Goal: Communication & Community: Answer question/provide support

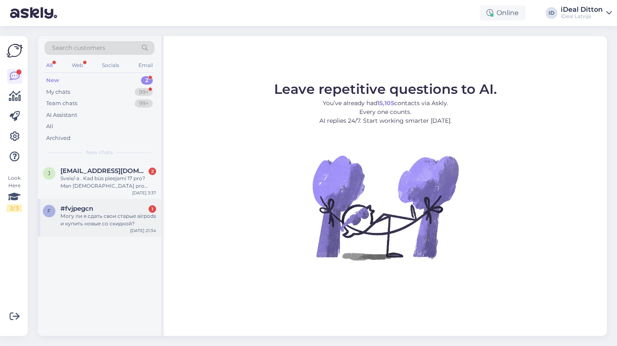
click at [112, 226] on div "Могу ли я сдать свои старые airpods и купить новые со скидкой?" at bounding box center [108, 220] width 96 height 15
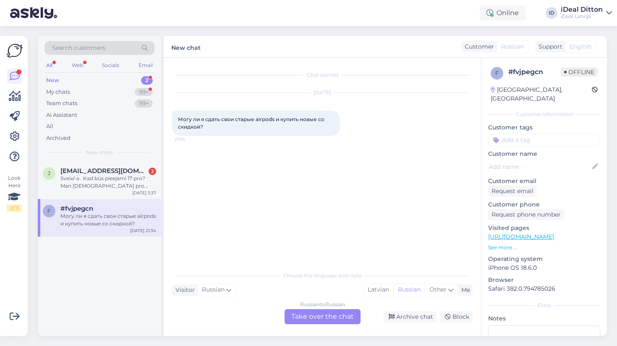
click at [316, 320] on div "Russian to Russian Take over the chat" at bounding box center [322, 317] width 76 height 15
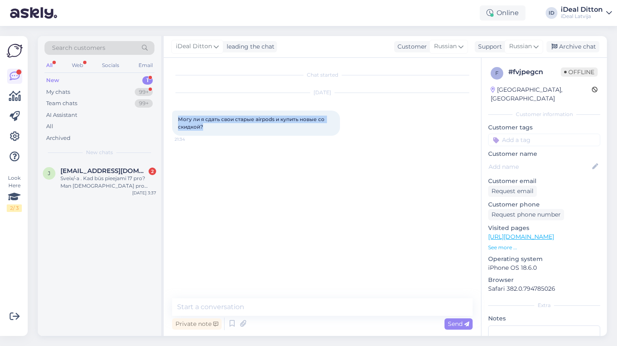
drag, startPoint x: 203, startPoint y: 126, endPoint x: 167, endPoint y: 117, distance: 38.0
click at [167, 117] on div "Chat started [DATE] Могу ли я сдать свои старые airpods и купить новые со скидк…" at bounding box center [322, 197] width 317 height 279
copy span "Могу ли я сдать свои старые airpods и купить новые со скидкой?"
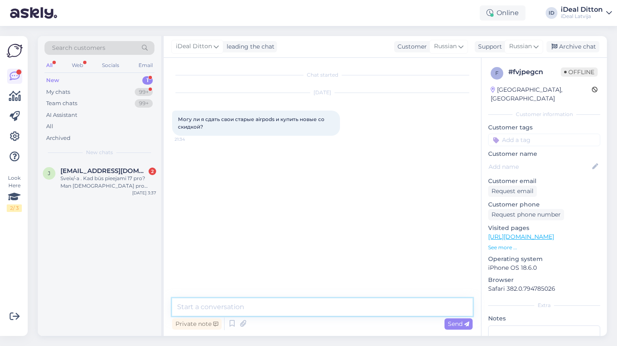
click at [312, 300] on textarea at bounding box center [322, 308] width 300 height 18
type textarea "L"
type textarea "Добрый день, да конечно можете."
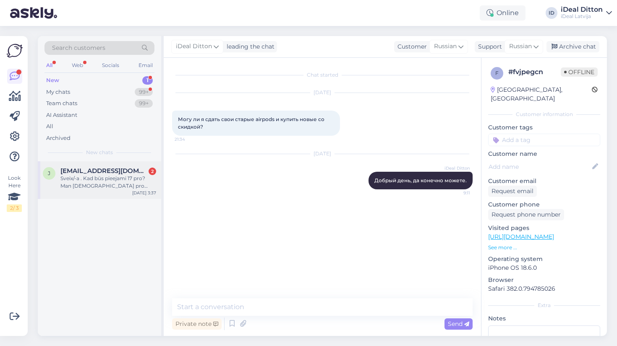
click at [118, 184] on div "Sveix/-a . Kad būs pieejami 17 pro? Man [DEMOGRAPHIC_DATA] pro apnika 🤷🏼" at bounding box center [108, 182] width 96 height 15
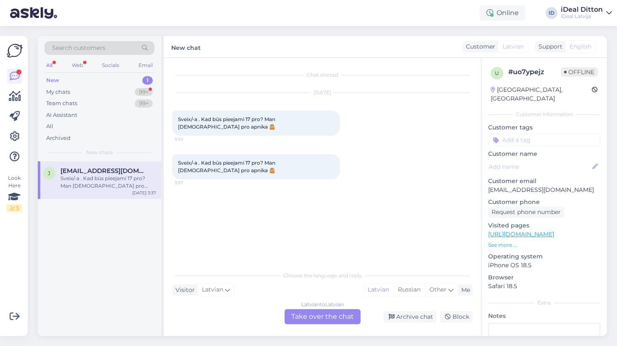
click at [318, 316] on div "Latvian to Latvian Take over the chat" at bounding box center [322, 317] width 76 height 15
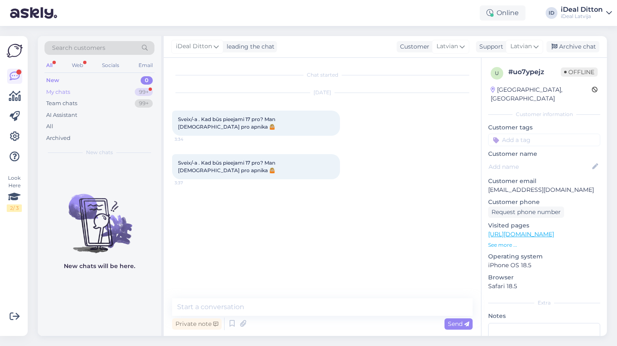
click at [89, 90] on div "My chats 99+" at bounding box center [99, 92] width 110 height 12
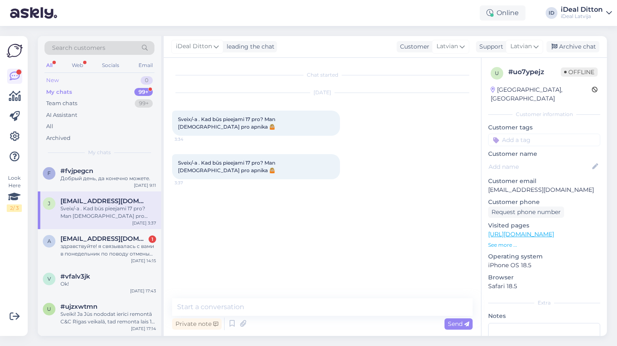
click at [59, 83] on div "New 0" at bounding box center [99, 81] width 110 height 12
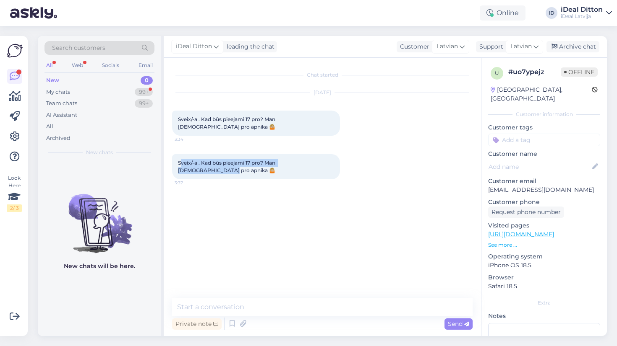
drag, startPoint x: 180, startPoint y: 157, endPoint x: 323, endPoint y: 154, distance: 142.6
click at [323, 154] on div "Sveix/-a . Kad būs pieejami 17 pro? Man [DEMOGRAPHIC_DATA] pro apnika 🤷🏼 3:37" at bounding box center [256, 166] width 168 height 25
copy span "veix/-a . Kad būs pieejami 17 pro? Man [DEMOGRAPHIC_DATA] pro apnika 🤷🏼"
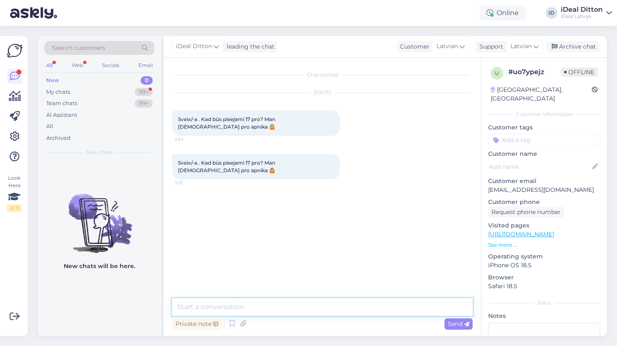
click at [248, 311] on textarea at bounding box center [322, 308] width 300 height 18
paste textarea "Sveiki! iPhone 17 vēl nav pat oficiāli prezentēts, tāpēc pagaidām diemžēl nav z…"
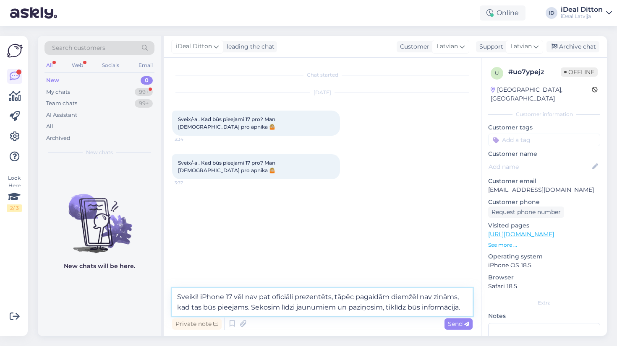
click at [200, 298] on textarea "Sveiki! iPhone 17 vēl nav pat oficiāli prezentēts, tāpēc pagaidām diemžēl nav z…" at bounding box center [322, 303] width 300 height 28
drag, startPoint x: 466, startPoint y: 310, endPoint x: 252, endPoint y: 307, distance: 213.5
click at [252, 307] on textarea "Sveiki. iPhone 17 vēl nav pat oficiāli prezentēts, tāpēc pagaidām diemžēl nav z…" at bounding box center [322, 303] width 300 height 28
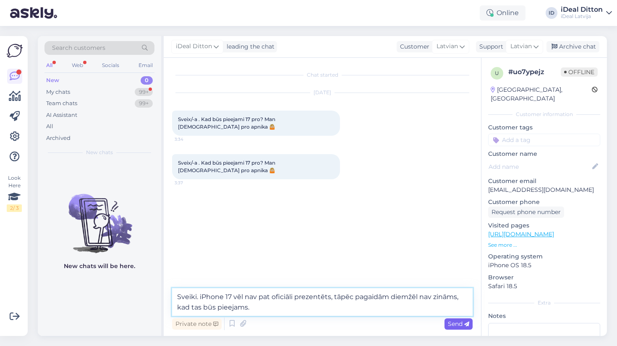
type textarea "Sveiki. iPhone 17 vēl nav pat oficiāli prezentēts, tāpēc pagaidām diemžēl nav z…"
click at [464, 325] on icon at bounding box center [466, 324] width 5 height 5
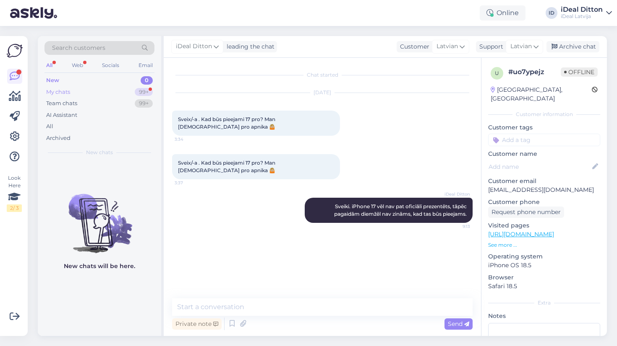
click at [77, 92] on div "My chats 99+" at bounding box center [99, 92] width 110 height 12
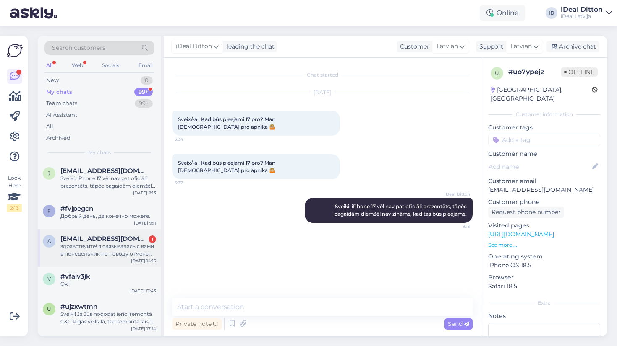
click at [93, 240] on span "[EMAIL_ADDRESS][DOMAIN_NAME]" at bounding box center [103, 239] width 87 height 8
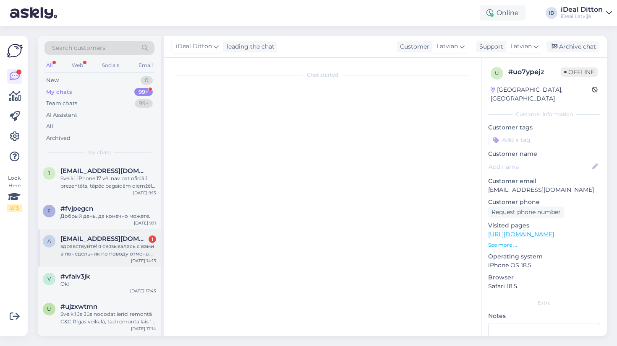
scroll to position [272, 0]
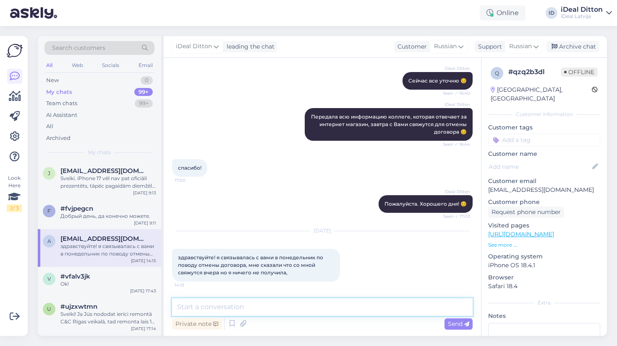
click at [240, 308] on textarea at bounding box center [322, 308] width 300 height 18
type textarea "L"
type textarea "Добрый день. Можно Ваш номер договора или накладной."
drag, startPoint x: 394, startPoint y: 310, endPoint x: 241, endPoint y: 301, distance: 153.4
click at [241, 301] on textarea "Добрый день. Можно Ваш номер договора или накладной." at bounding box center [322, 308] width 300 height 18
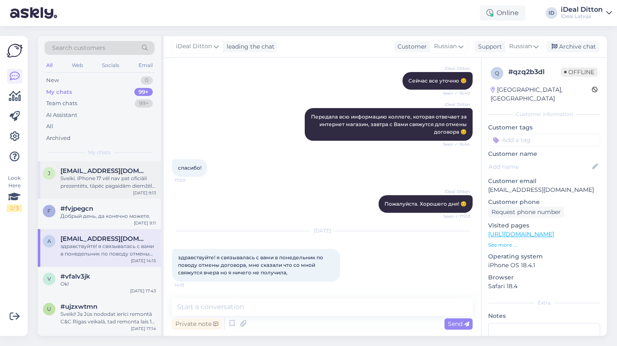
click at [99, 185] on div "Sveiki. iPhone 17 vēl nav pat oficiāli prezentēts, tāpēc pagaidām diemžēl nav z…" at bounding box center [108, 182] width 96 height 15
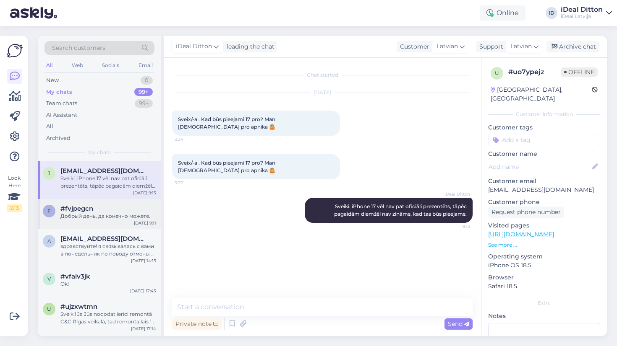
click at [100, 215] on div "Добрый день, да конечно можете." at bounding box center [108, 217] width 96 height 8
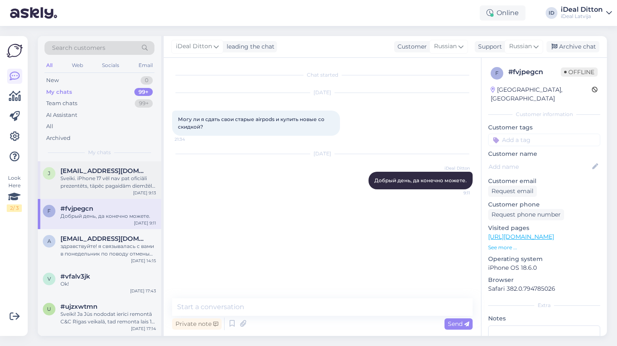
click at [104, 179] on div "Sveiki. iPhone 17 vēl nav pat oficiāli prezentēts, tāpēc pagaidām diemžēl nav z…" at bounding box center [108, 182] width 96 height 15
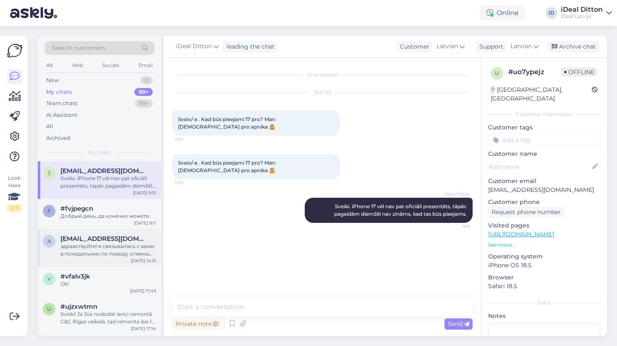
click at [94, 245] on div "здравствуйте! я связывалась с вами в понедельник по поводу отмены договора, мне…" at bounding box center [108, 250] width 96 height 15
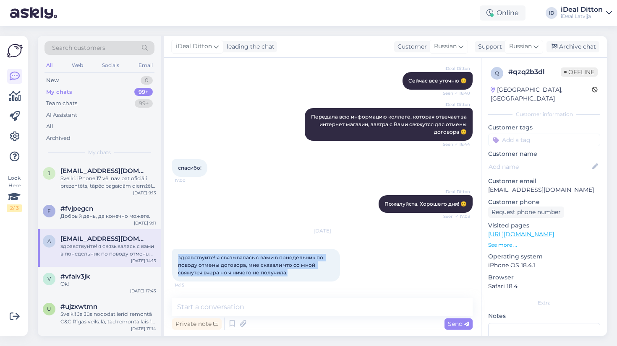
drag, startPoint x: 298, startPoint y: 274, endPoint x: 173, endPoint y: 256, distance: 125.9
click at [173, 256] on div "здравствуйте! я связывалась с вами в понедельник по поводу отмены договора, мне…" at bounding box center [256, 265] width 168 height 33
copy span "здравствуйте! я связывалась с вами в понедельник по поводу отмены договора, мне…"
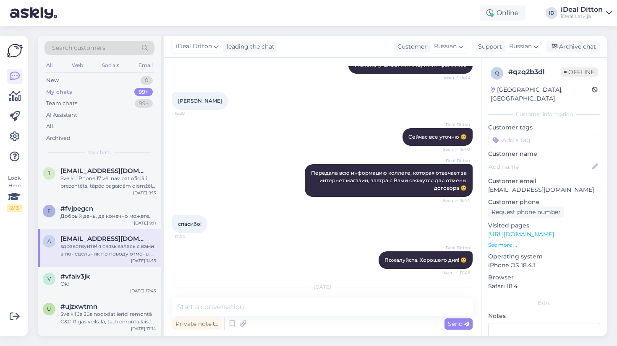
scroll to position [214, 0]
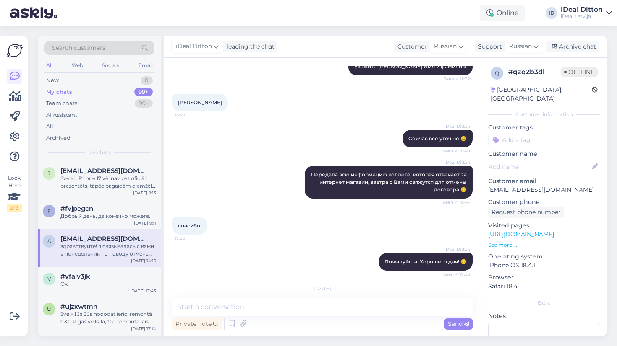
drag, startPoint x: 255, startPoint y: 102, endPoint x: 166, endPoint y: 105, distance: 88.5
click at [166, 105] on div "Chat started [DATE] здравствуйте! я оформила smart deal на телефон, но указала …" at bounding box center [322, 197] width 317 height 279
click at [222, 115] on div "[PERSON_NAME] 16:39" at bounding box center [322, 103] width 300 height 36
drag, startPoint x: 255, startPoint y: 103, endPoint x: 176, endPoint y: 102, distance: 79.7
click at [175, 102] on div "[PERSON_NAME] 16:39" at bounding box center [200, 103] width 56 height 18
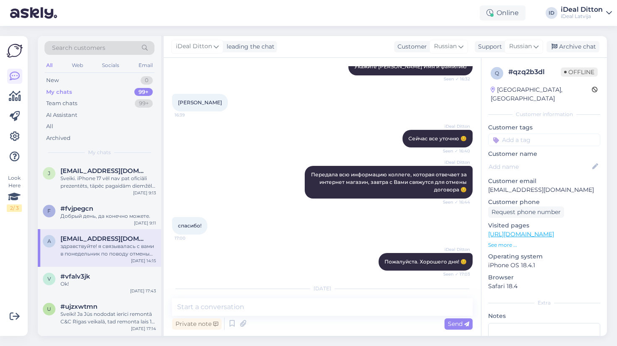
copy span "[PERSON_NAME]"
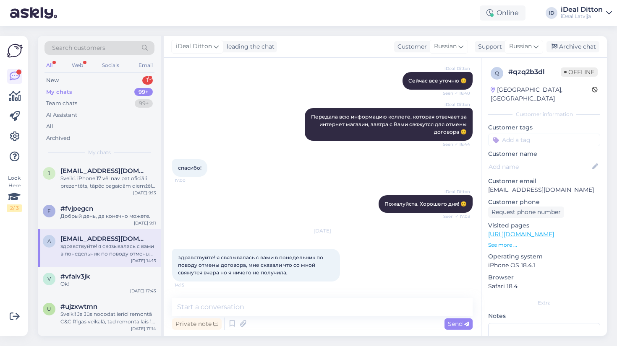
scroll to position [272, 0]
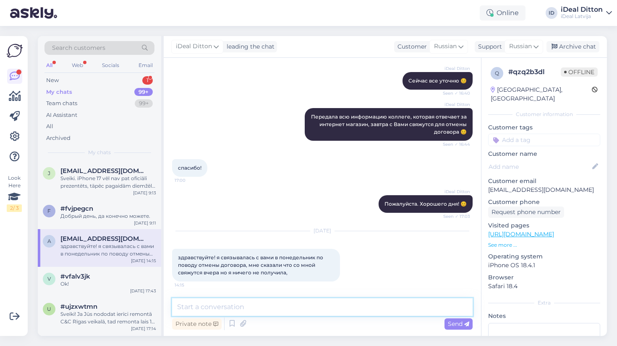
click at [216, 307] on textarea at bounding box center [322, 308] width 300 height 18
paste textarea "Добрый день! Извините за задержку с ответом. Пожалуйста, укажите номер договора…"
type textarea "Добрый день! Извините за задержку с ответом. Пожалуйста, укажите номер договора…"
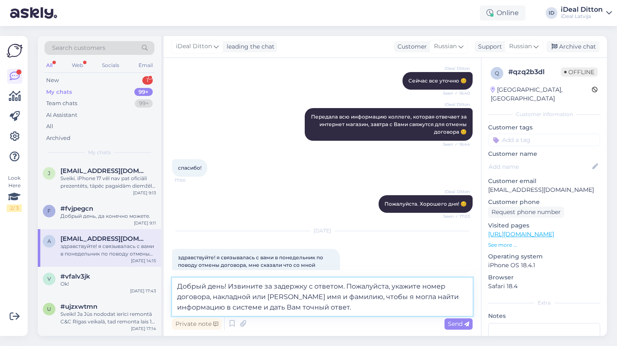
drag, startPoint x: 352, startPoint y: 309, endPoint x: 169, endPoint y: 283, distance: 184.7
click at [169, 283] on div "Chat started [DATE] здравствуйте! я оформила smart deal на телефон, но указала …" at bounding box center [322, 197] width 317 height 279
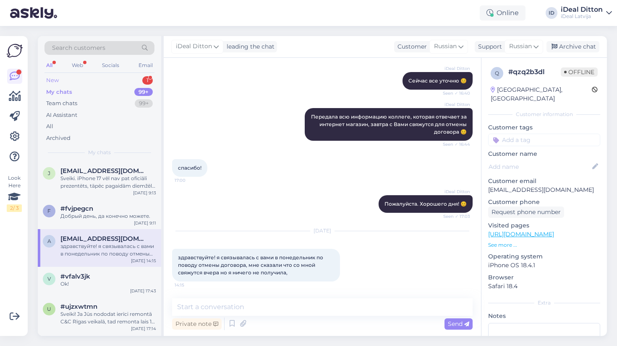
click at [56, 80] on div "New" at bounding box center [52, 80] width 13 height 8
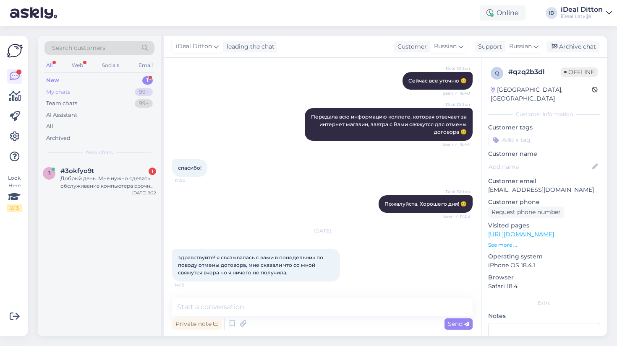
click at [70, 91] on div "My chats" at bounding box center [58, 92] width 24 height 8
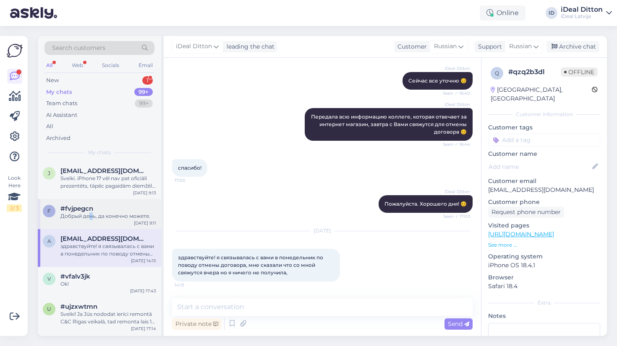
click at [91, 216] on div "Добрый день, да конечно можете." at bounding box center [108, 217] width 96 height 8
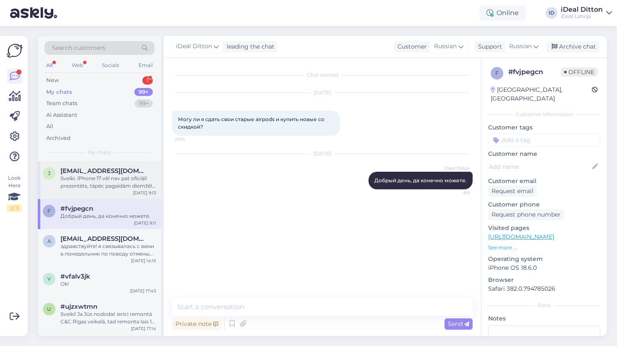
click at [106, 182] on div "Sveiki. iPhone 17 vēl nav pat oficiāli prezentēts, tāpēc pagaidām diemžēl nav z…" at bounding box center [108, 182] width 96 height 15
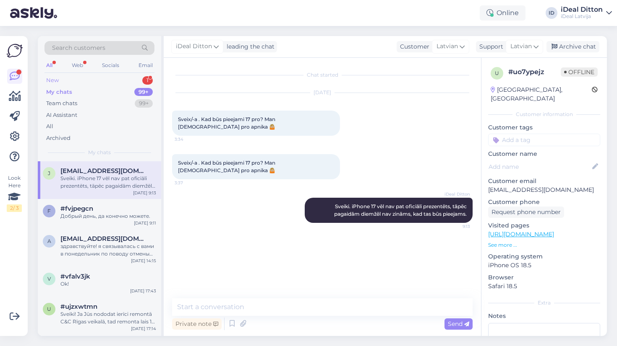
click at [60, 82] on div "New 1" at bounding box center [99, 81] width 110 height 12
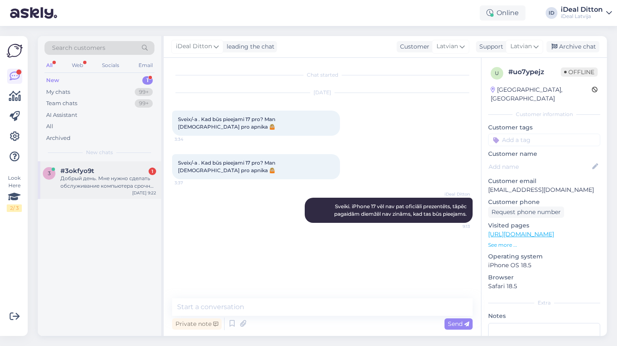
click at [80, 182] on div "Добрый день. Мне нужно сделать обслуживание компьютера срочно. Скажите есть ли …" at bounding box center [108, 182] width 96 height 15
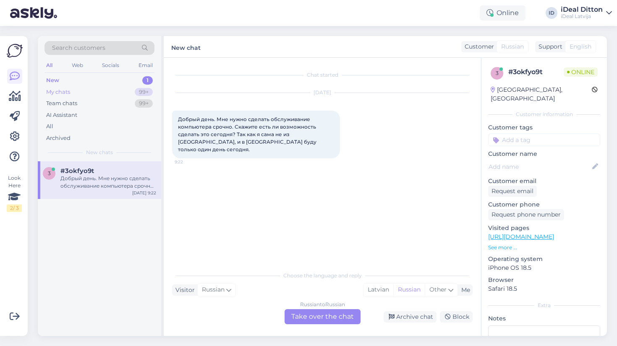
click at [63, 90] on div "My chats" at bounding box center [58, 92] width 24 height 8
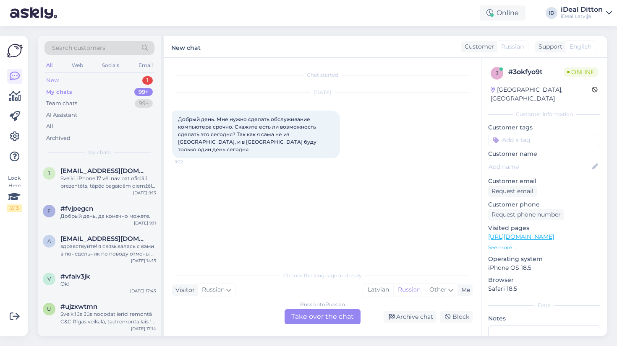
click at [56, 81] on div "New" at bounding box center [52, 80] width 13 height 8
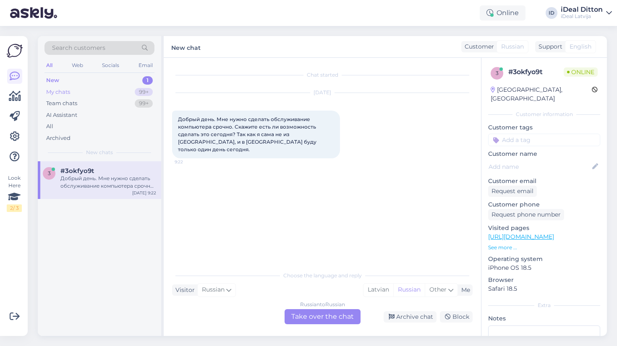
click at [65, 88] on div "My chats" at bounding box center [58, 92] width 24 height 8
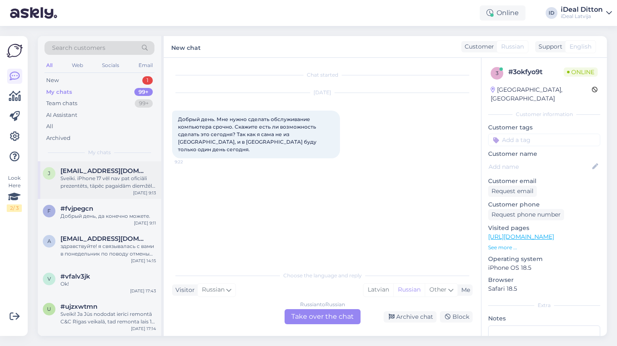
click at [88, 186] on div "Sveiki. iPhone 17 vēl nav pat oficiāli prezentēts, tāpēc pagaidām diemžēl nav z…" at bounding box center [108, 182] width 96 height 15
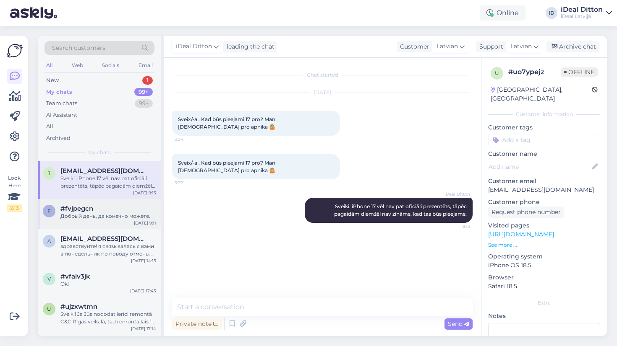
click at [75, 214] on div "Добрый день, да конечно можете." at bounding box center [108, 217] width 96 height 8
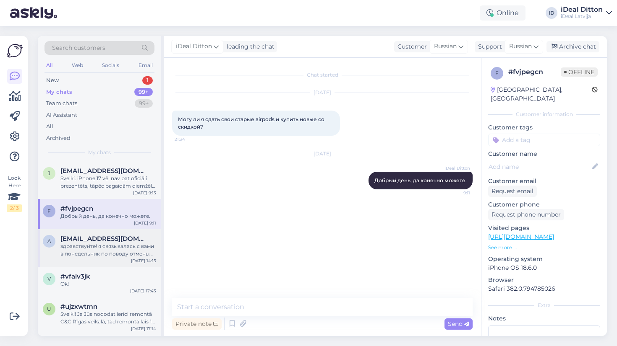
click at [76, 256] on div "здравствуйте! я связывалась с вами в понедельник по поводу отмены договора, мне…" at bounding box center [108, 250] width 96 height 15
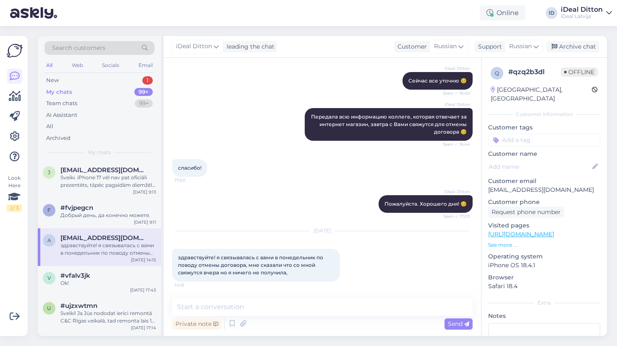
scroll to position [272, 0]
click at [73, 83] on div "New 1" at bounding box center [99, 81] width 110 height 12
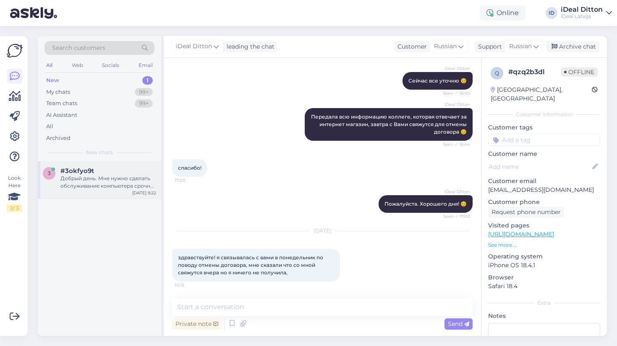
click at [90, 173] on span "#3okfyo9t" at bounding box center [77, 171] width 34 height 8
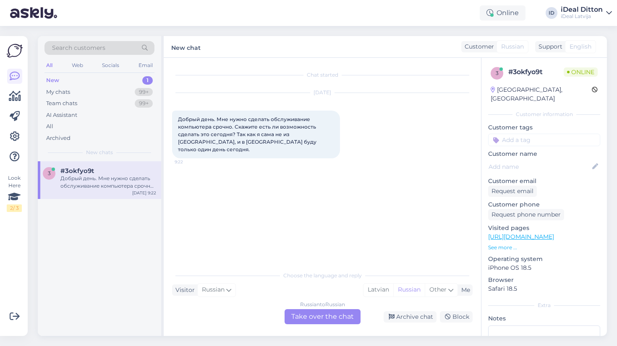
click at [310, 319] on div "Russian to Russian Take over the chat" at bounding box center [322, 317] width 76 height 15
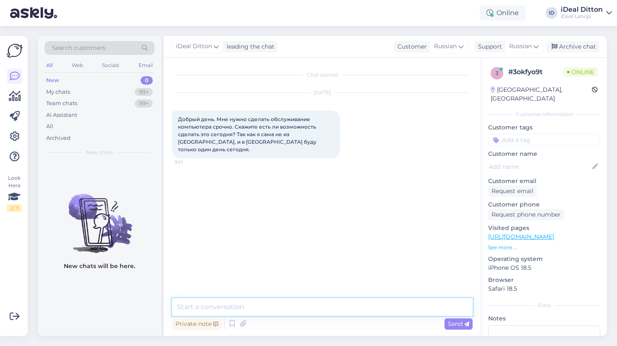
click at [297, 308] on textarea at bounding box center [322, 308] width 300 height 18
paste textarea "[URL][DOMAIN_NAME]"
click at [439, 307] on textarea "Добрый день, сервис в [GEOGRAPHIC_DATA] доступен в 3 местах : [URL][DOMAIN_NAME…" at bounding box center [322, 308] width 300 height 18
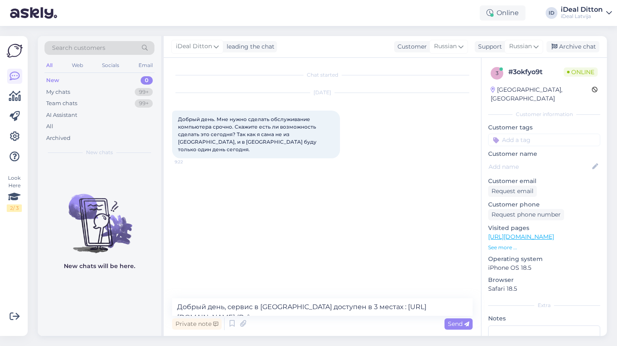
type textarea "Добрый день, сервис в [GEOGRAPHIC_DATA] доступен в 3 местах : [URL][DOMAIN_NAME…"
